Goal: Browse casually

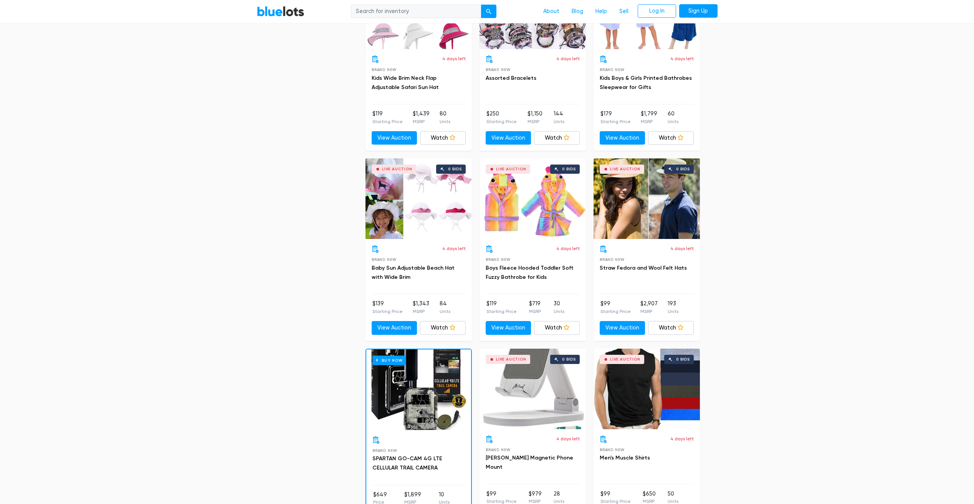
scroll to position [3096, 0]
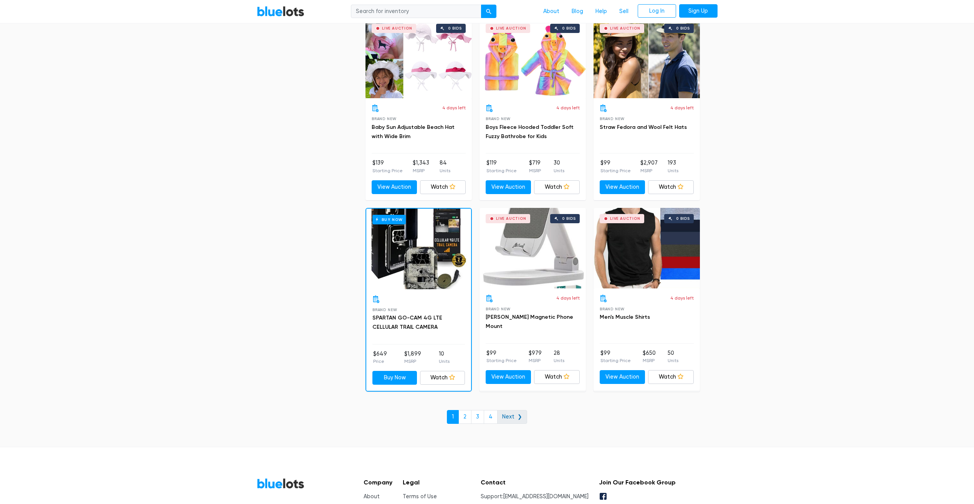
click at [510, 416] on link "Next ❯" at bounding box center [512, 417] width 30 height 14
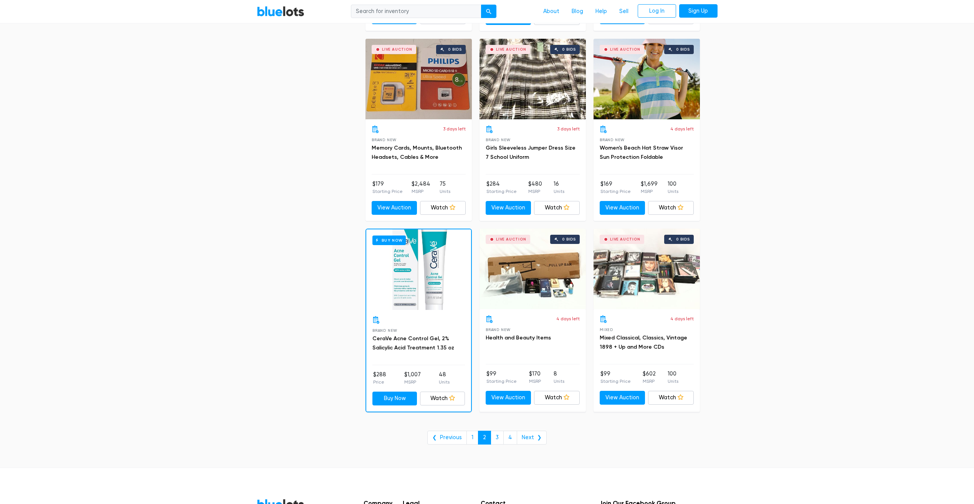
scroll to position [2955, 0]
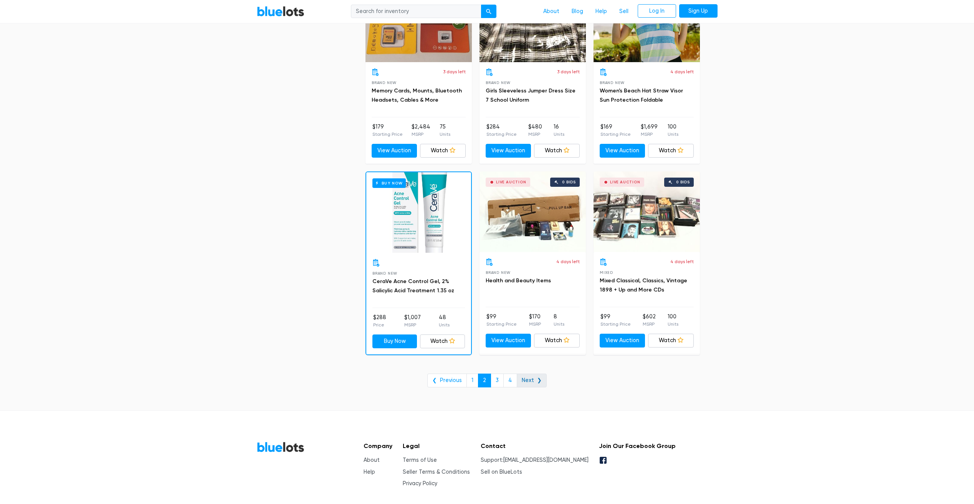
click at [538, 380] on link "Next ❯" at bounding box center [532, 381] width 30 height 14
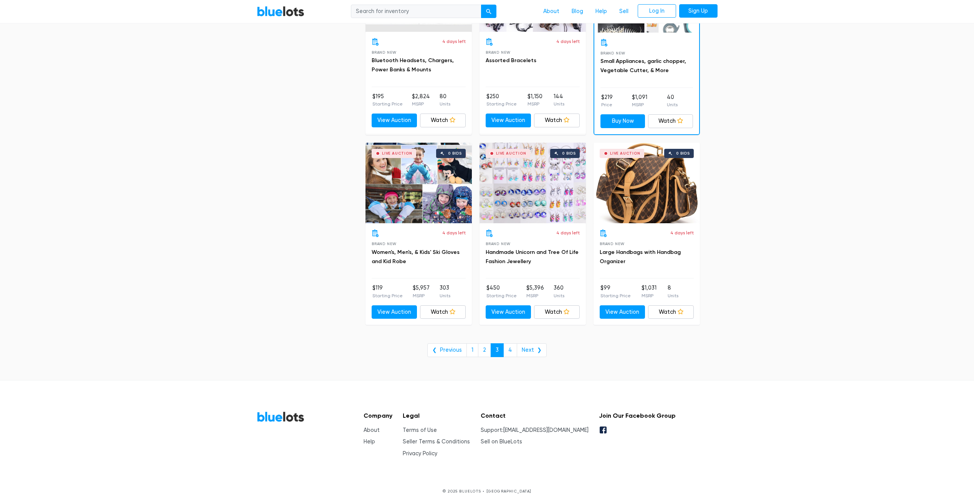
scroll to position [2983, 0]
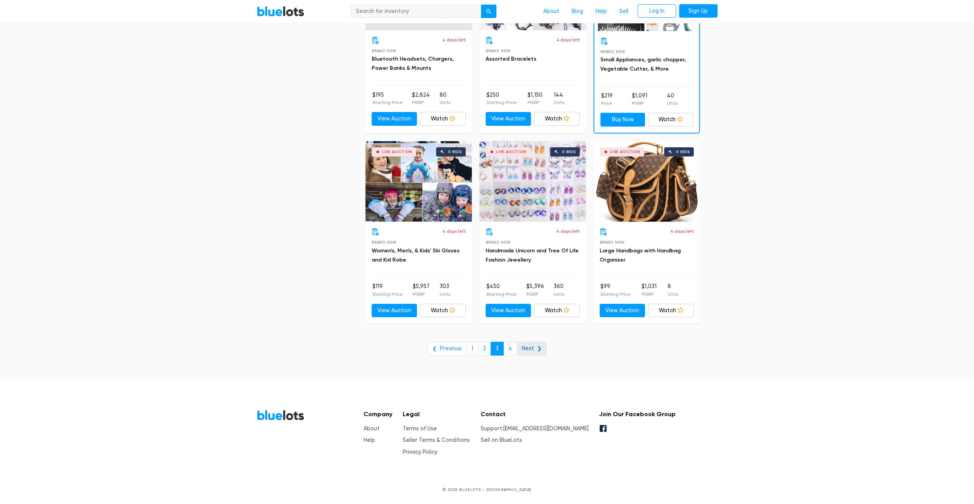
click at [530, 355] on link "Next ❯" at bounding box center [532, 349] width 30 height 14
